Goal: Task Accomplishment & Management: Manage account settings

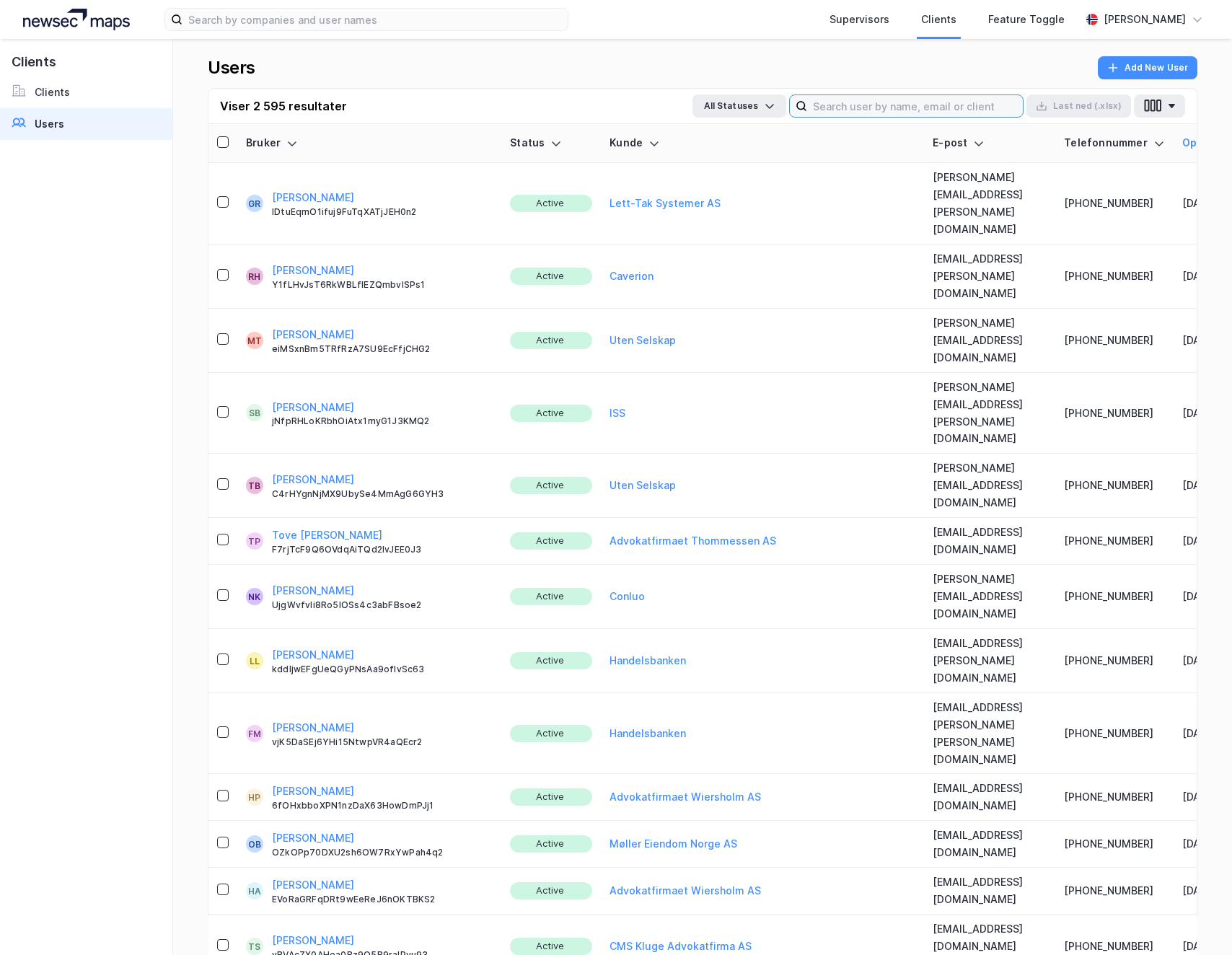
click at [861, 103] on input at bounding box center [916, 105] width 216 height 22
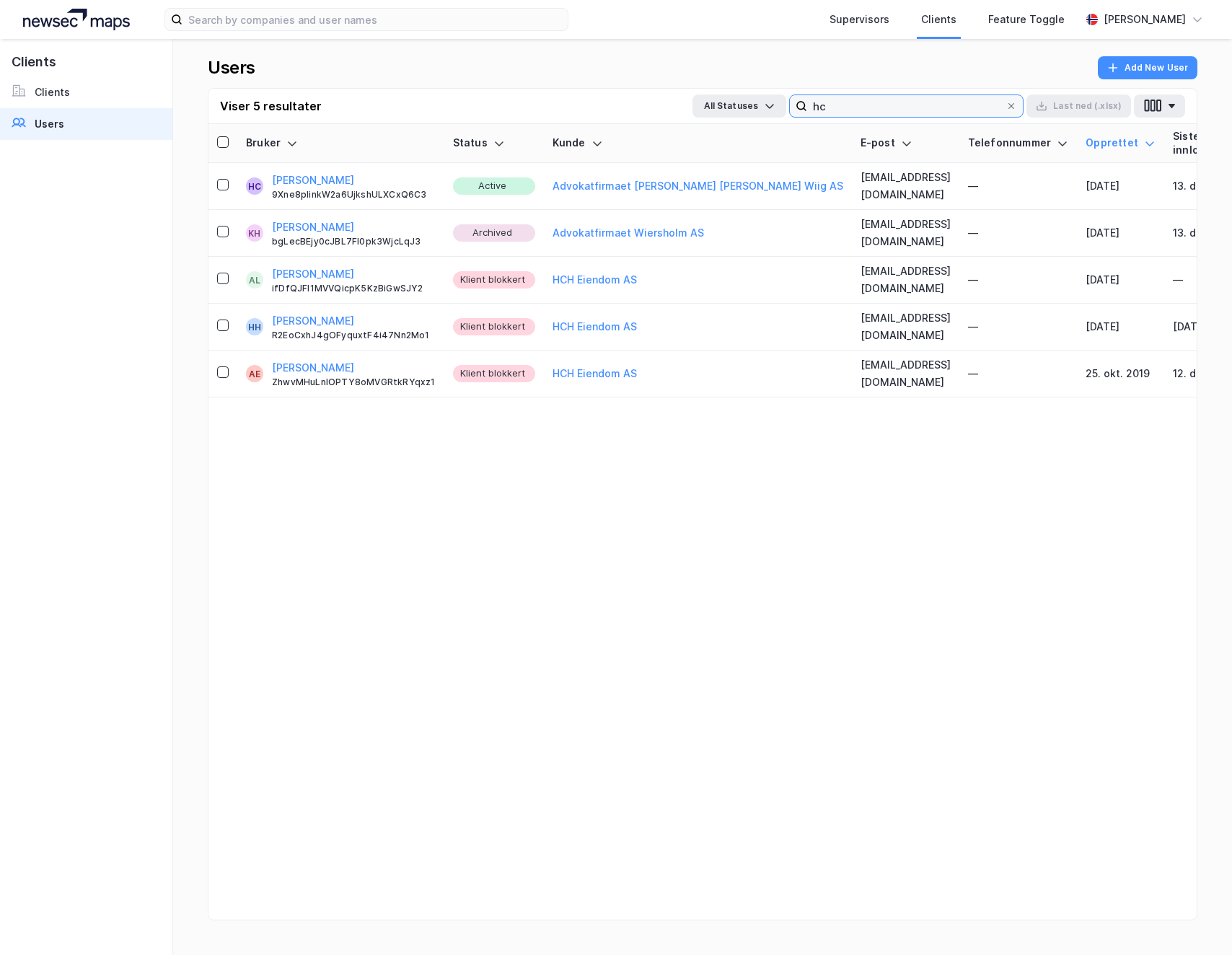
type input "h"
